Goal: Task Accomplishment & Management: Manage account settings

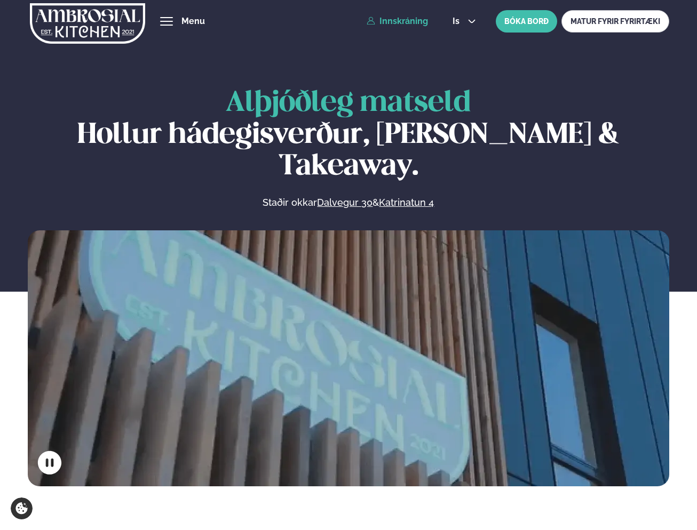
click at [405, 22] on link "Innskráning" at bounding box center [397, 22] width 61 height 10
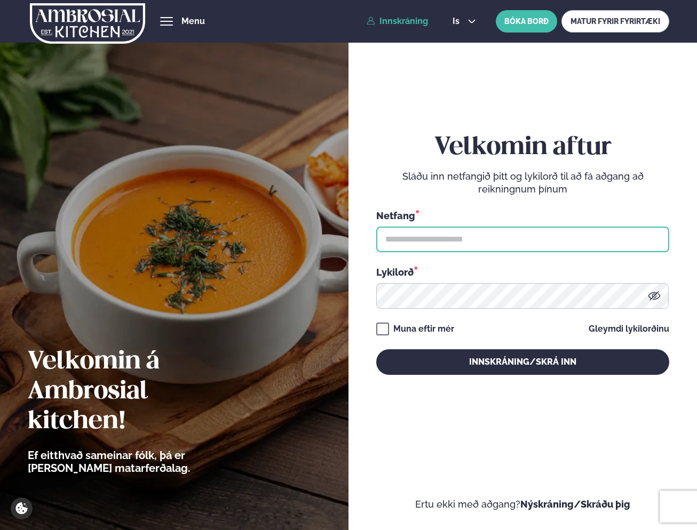
type input "**********"
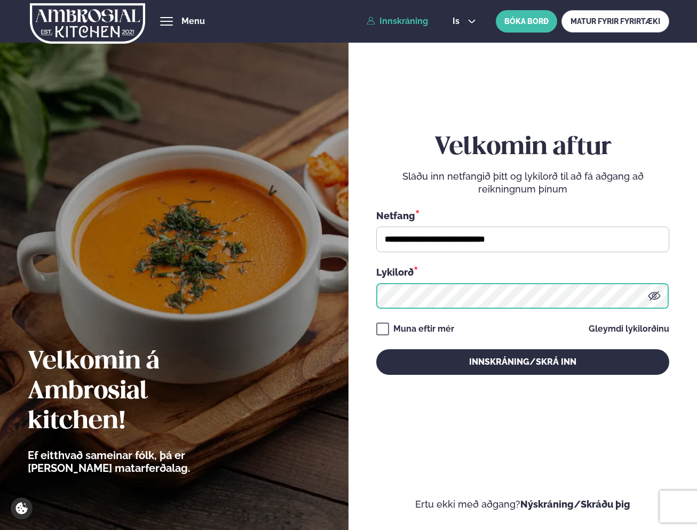
click at [522, 362] on button "Innskráning/Skrá inn" at bounding box center [522, 362] width 293 height 26
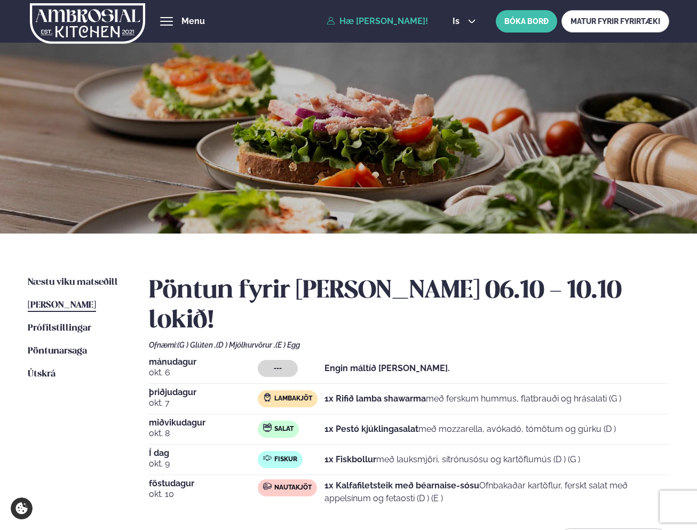
click at [346, 455] on strong "1x Fiskbollur" at bounding box center [350, 460] width 52 height 10
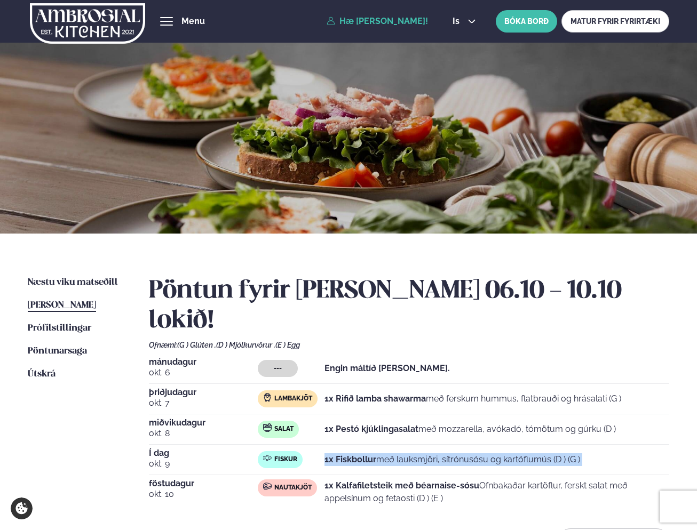
click at [346, 455] on strong "1x Fiskbollur" at bounding box center [350, 460] width 52 height 10
click at [486, 453] on p "1x Fiskbollur með lauksmjöri, sítrónusósu og kartöflumús (D ) (G )" at bounding box center [452, 459] width 256 height 13
